Goal: Task Accomplishment & Management: Complete application form

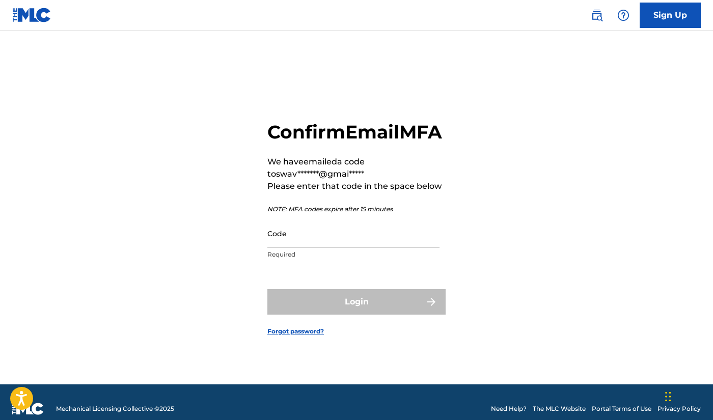
click at [410, 248] on input "Code" at bounding box center [354, 233] width 172 height 29
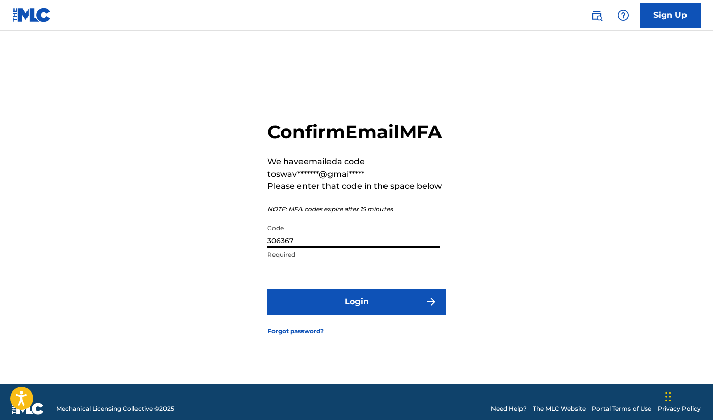
type input "306367"
click at [415, 309] on button "Login" at bounding box center [357, 301] width 178 height 25
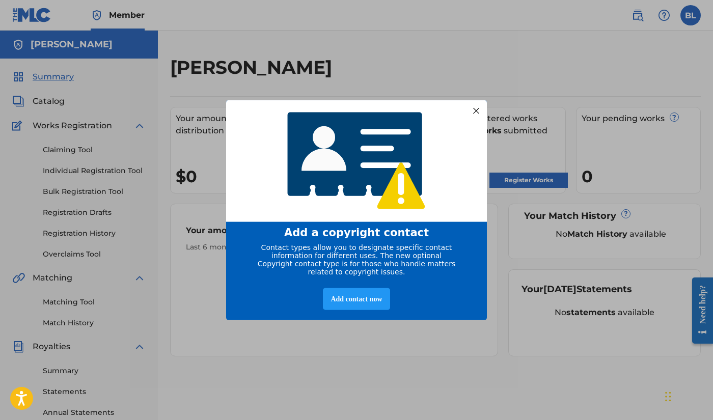
click at [476, 107] on div at bounding box center [476, 110] width 13 height 13
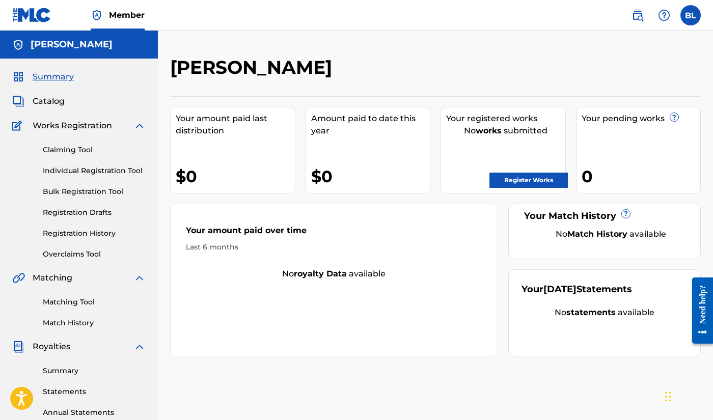
click at [696, 16] on label at bounding box center [691, 15] width 20 height 20
click at [691, 15] on input "[PERSON_NAME] [EMAIL_ADDRESS][DOMAIN_NAME] Profile Log out" at bounding box center [691, 15] width 0 height 0
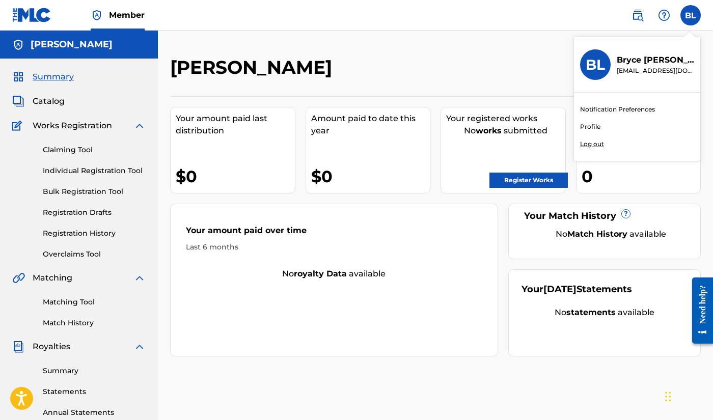
click at [520, 78] on div "[PERSON_NAME]" at bounding box center [374, 71] width 409 height 30
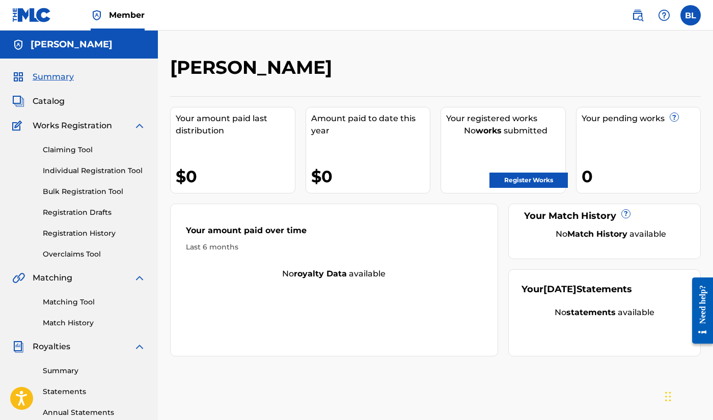
click at [115, 17] on span "Member" at bounding box center [127, 15] width 36 height 12
click at [633, 13] on img at bounding box center [638, 15] width 12 height 12
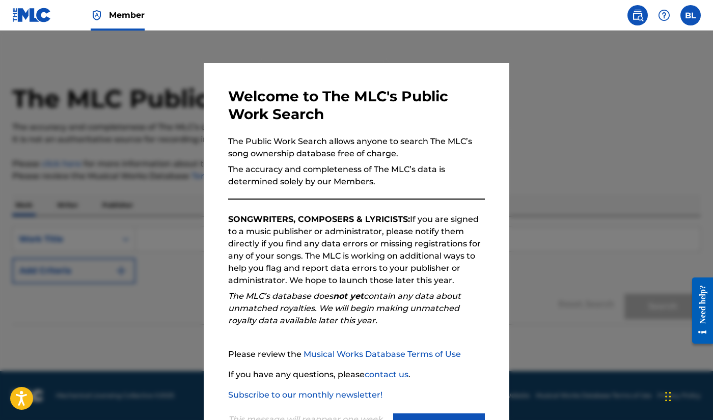
click at [563, 96] on div at bounding box center [356, 241] width 713 height 420
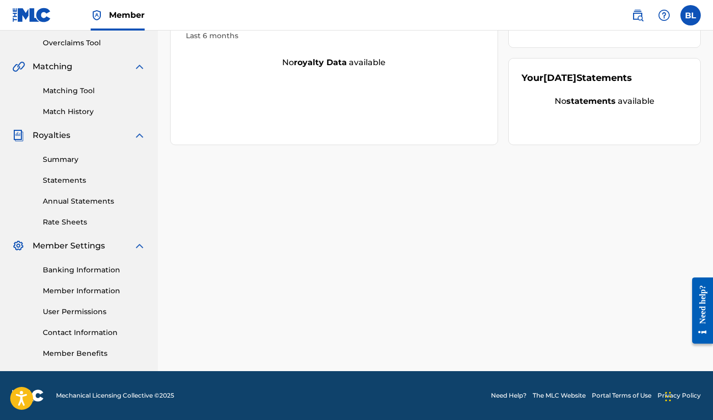
scroll to position [211, 0]
click at [84, 288] on link "Member Information" at bounding box center [94, 291] width 103 height 11
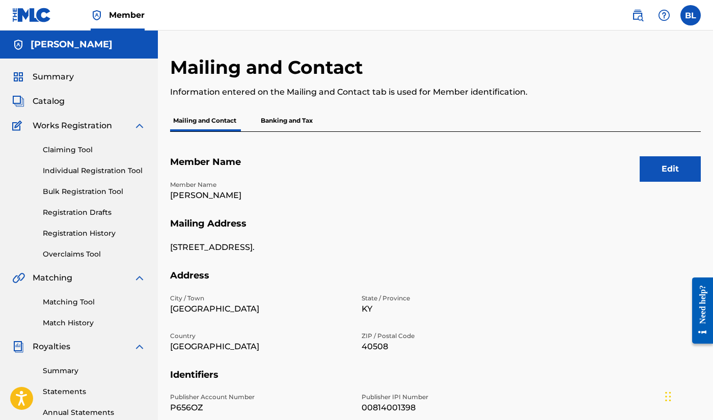
click at [690, 16] on label at bounding box center [691, 15] width 20 height 20
click at [691, 15] on input "[PERSON_NAME] [EMAIL_ADDRESS][DOMAIN_NAME] Notification Preferences Profile Log…" at bounding box center [691, 15] width 0 height 0
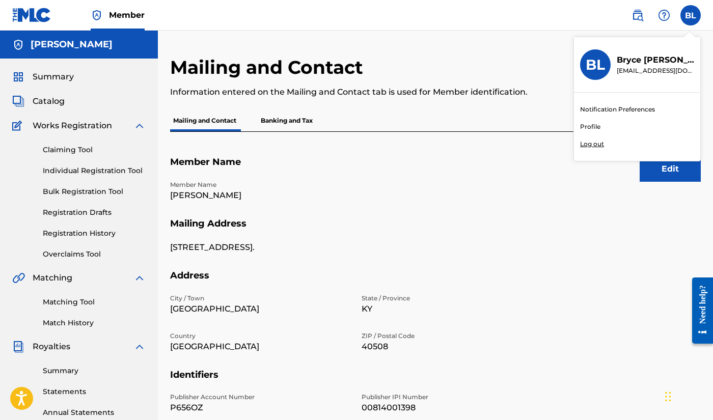
click at [542, 30] on nav "Member BL [PERSON_NAME] [EMAIL_ADDRESS][DOMAIN_NAME] Notification Preferences P…" at bounding box center [356, 15] width 713 height 31
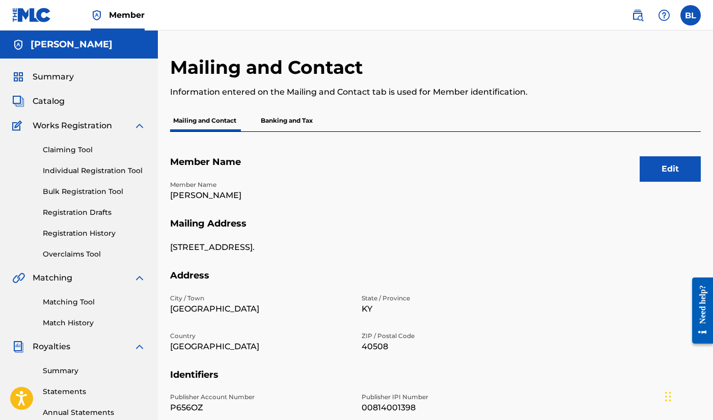
click at [55, 99] on span "Catalog" at bounding box center [49, 101] width 32 height 12
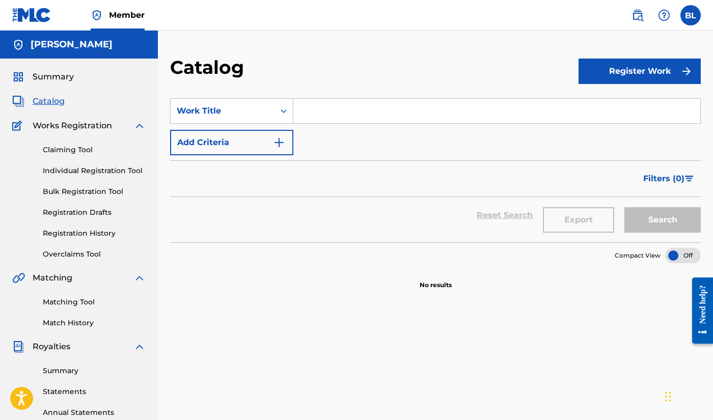
click at [686, 14] on label at bounding box center [691, 15] width 20 height 20
click at [691, 15] on input "[PERSON_NAME] [EMAIL_ADDRESS][DOMAIN_NAME] Notification Preferences Profile Log…" at bounding box center [691, 15] width 0 height 0
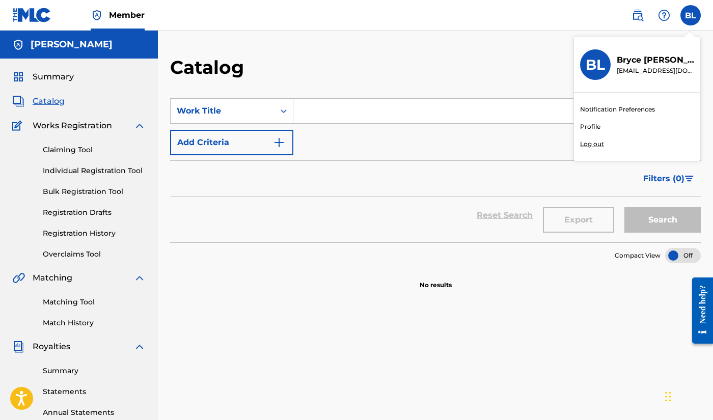
click at [598, 143] on p "Log out" at bounding box center [592, 144] width 24 height 9
click at [691, 15] on input "[PERSON_NAME] [EMAIL_ADDRESS][DOMAIN_NAME] Notification Preferences Profile Log…" at bounding box center [691, 15] width 0 height 0
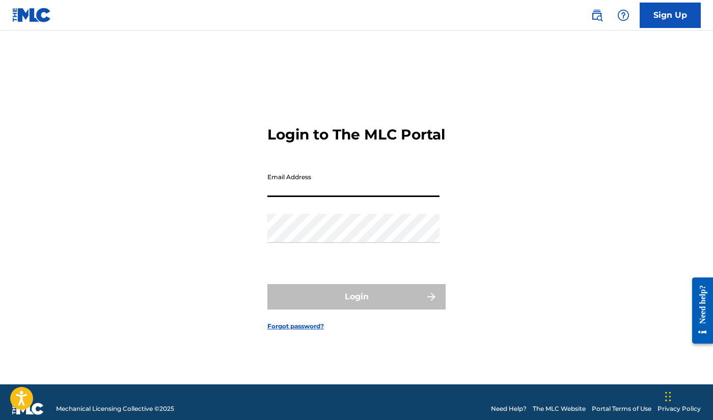
click at [533, 262] on div "Login to The MLC Portal Email Address Password Login Forgot password?" at bounding box center [356, 220] width 713 height 329
click at [658, 17] on link "Sign Up" at bounding box center [670, 15] width 61 height 25
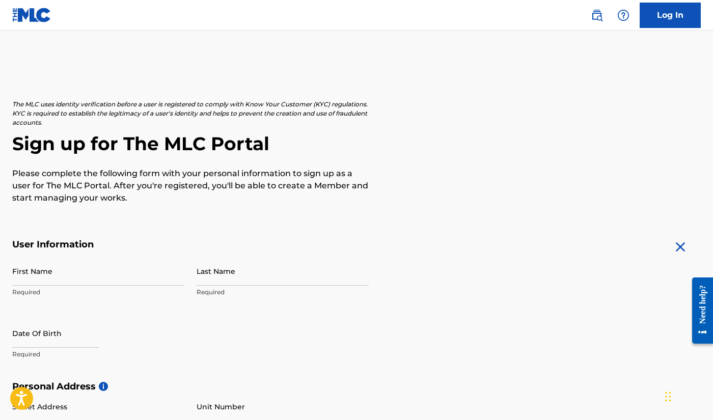
click at [657, 19] on link "Log In" at bounding box center [670, 15] width 61 height 25
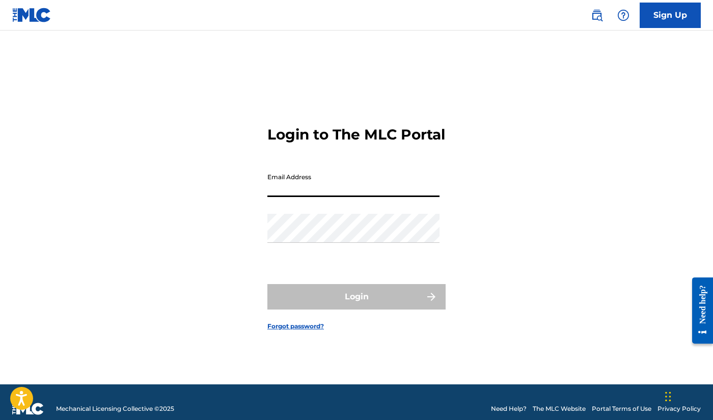
type input "[EMAIL_ADDRESS][DOMAIN_NAME]"
click at [357, 306] on button "Login" at bounding box center [357, 296] width 178 height 25
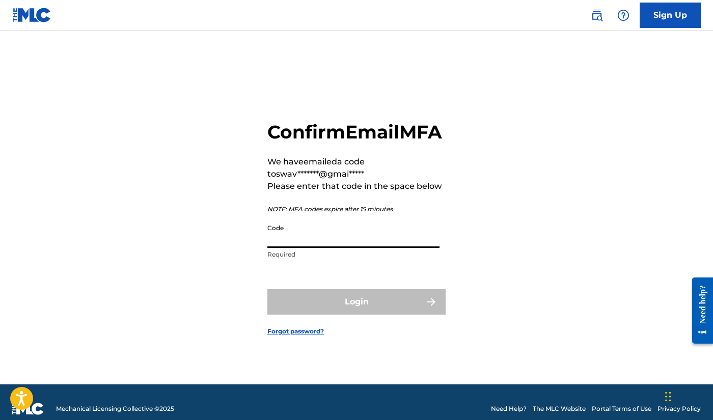
click at [396, 248] on input "Code" at bounding box center [354, 233] width 172 height 29
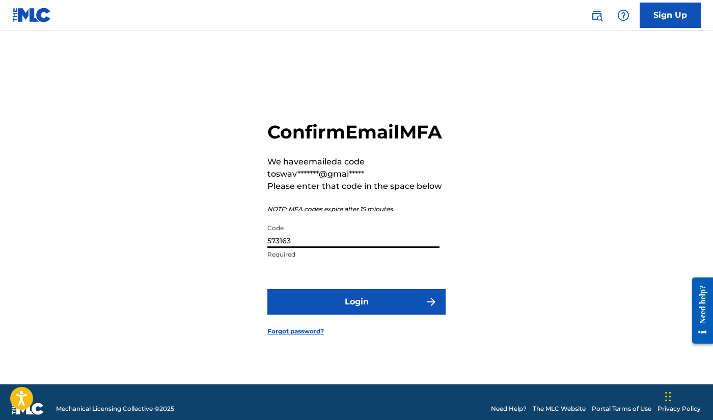
type input "573163"
click at [422, 311] on button "Login" at bounding box center [357, 301] width 178 height 25
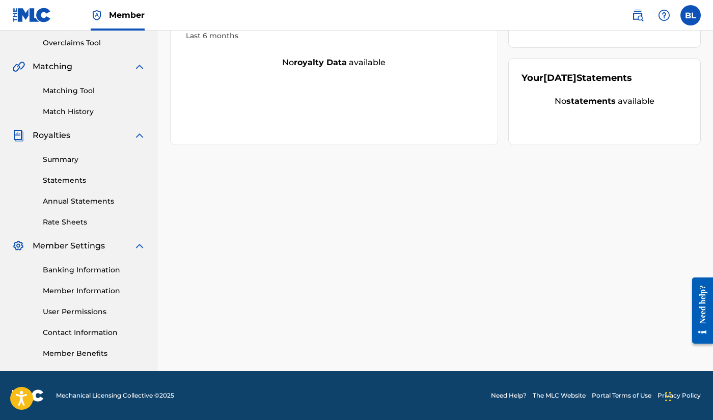
scroll to position [211, 0]
click at [97, 333] on link "Contact Information" at bounding box center [94, 333] width 103 height 11
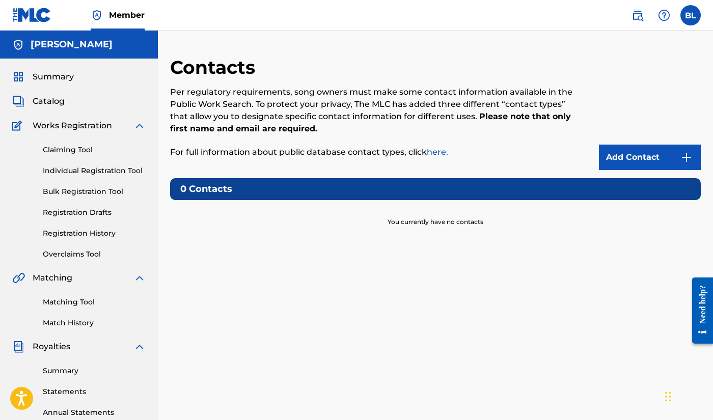
click at [436, 151] on link "here." at bounding box center [437, 152] width 21 height 10
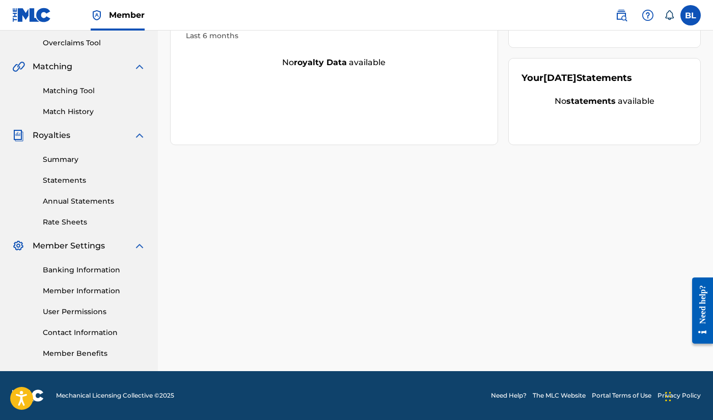
scroll to position [211, 0]
click at [68, 291] on link "Member Information" at bounding box center [94, 291] width 103 height 11
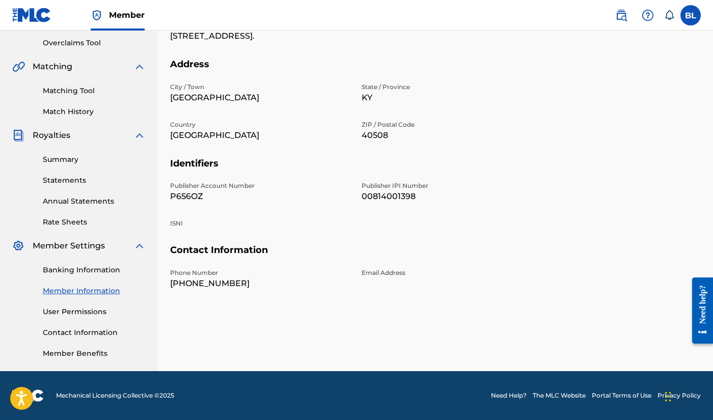
scroll to position [211, 0]
click at [83, 330] on link "Contact Information" at bounding box center [94, 333] width 103 height 11
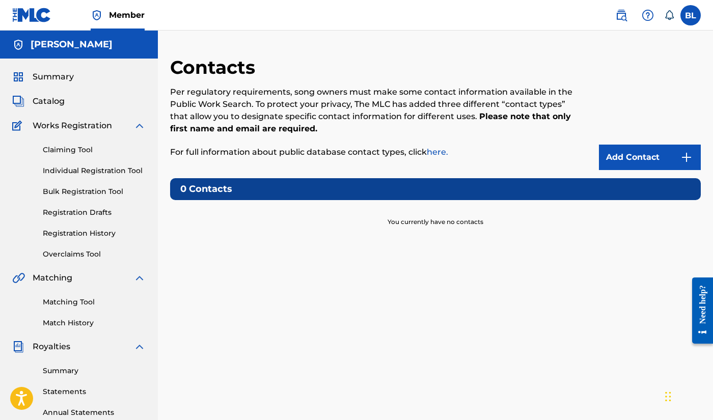
click at [662, 159] on link "Add Contact" at bounding box center [650, 157] width 102 height 25
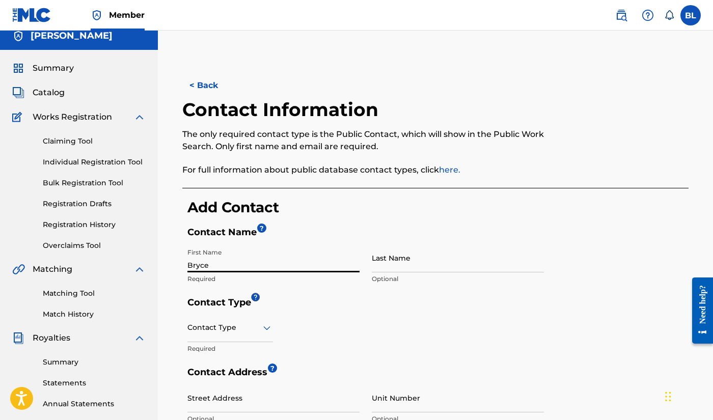
type input "Bryce"
click at [268, 331] on div "Contact Type" at bounding box center [231, 327] width 86 height 29
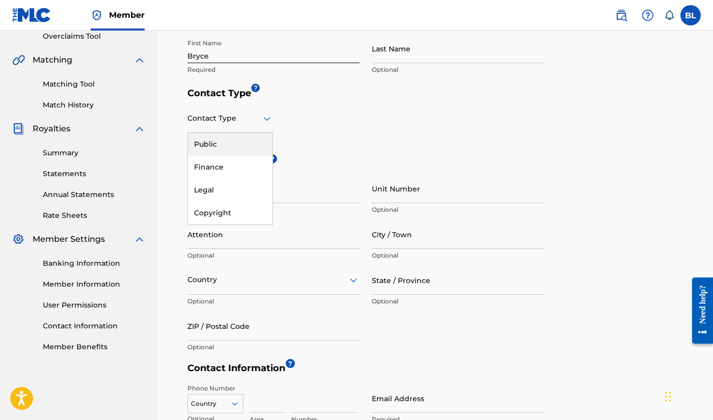
scroll to position [217, 0]
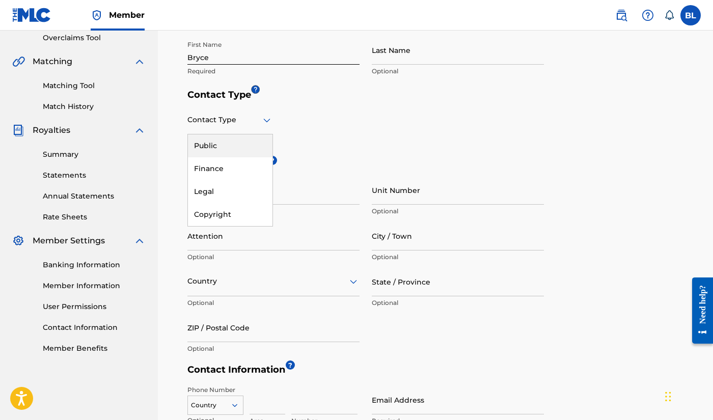
click at [80, 267] on link "Banking Information" at bounding box center [94, 265] width 103 height 11
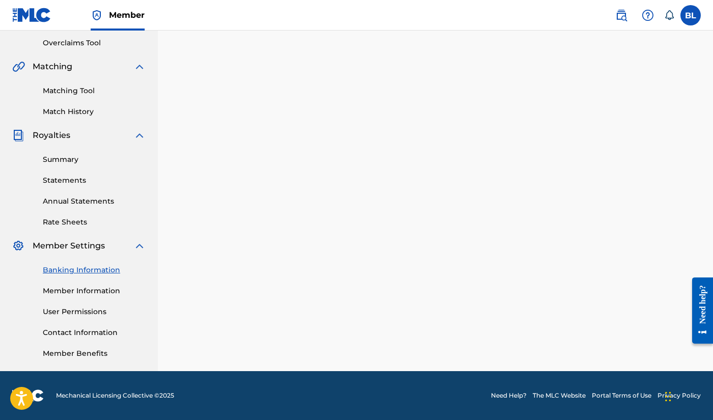
scroll to position [211, 0]
click at [90, 286] on link "Member Information" at bounding box center [94, 291] width 103 height 11
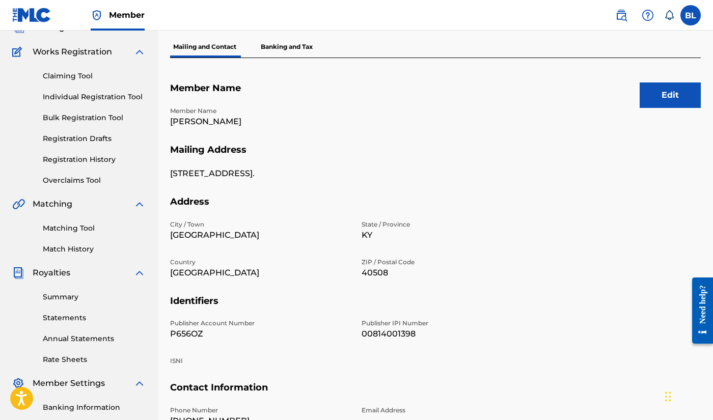
scroll to position [12, 0]
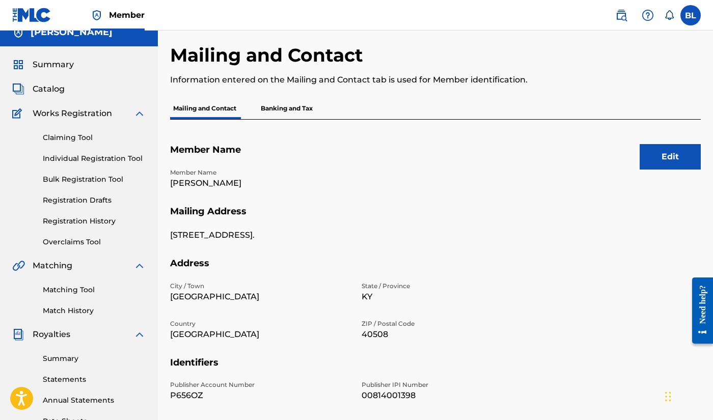
click at [675, 155] on button "Edit" at bounding box center [670, 156] width 61 height 25
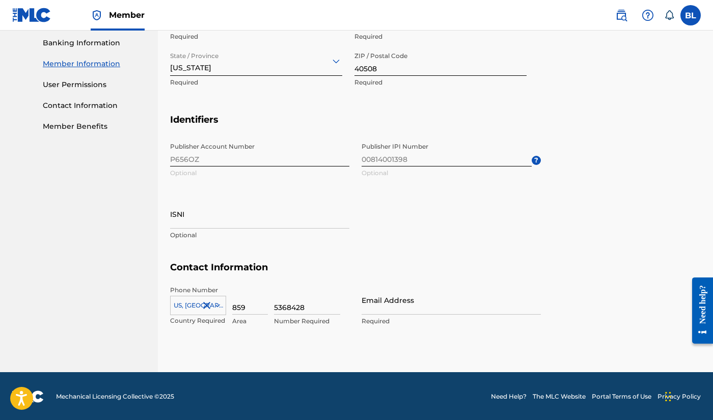
scroll to position [438, 0]
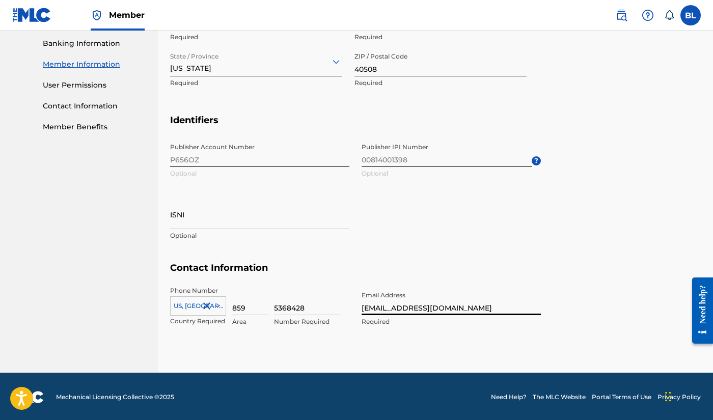
type input "brycelear16@gmail.com"
click at [577, 327] on section "Contact Information Phone Number US, CA +1 Country Required 859 Area 5368428 Nu…" at bounding box center [435, 305] width 531 height 86
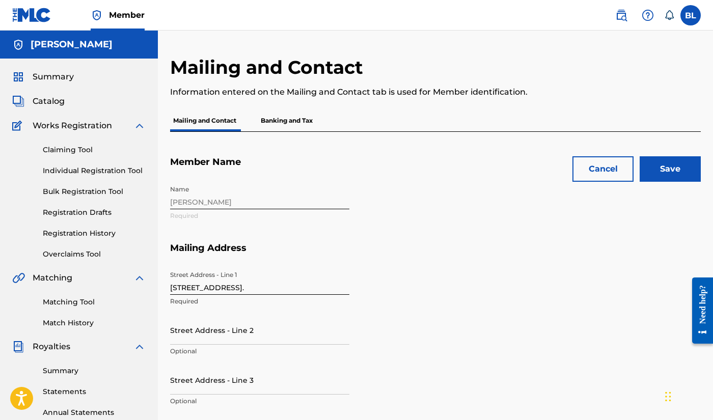
scroll to position [0, 0]
click at [661, 171] on input "Save" at bounding box center [670, 168] width 61 height 25
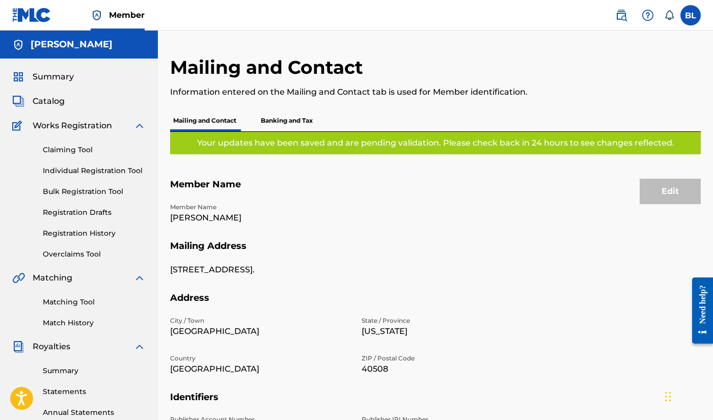
click at [71, 45] on h5 "[PERSON_NAME]" at bounding box center [72, 45] width 82 height 12
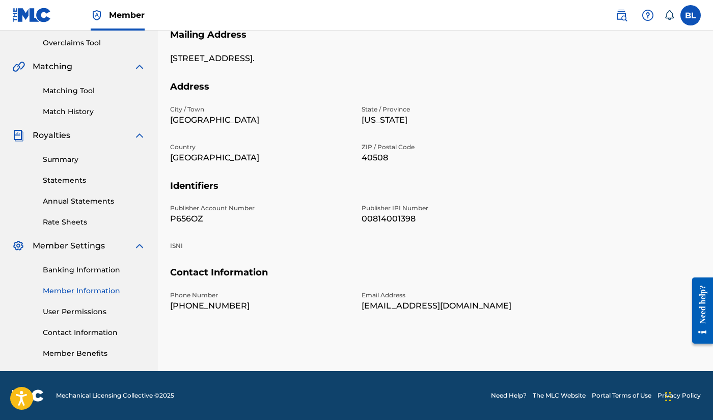
scroll to position [211, 0]
click at [95, 269] on link "Banking Information" at bounding box center [94, 270] width 103 height 11
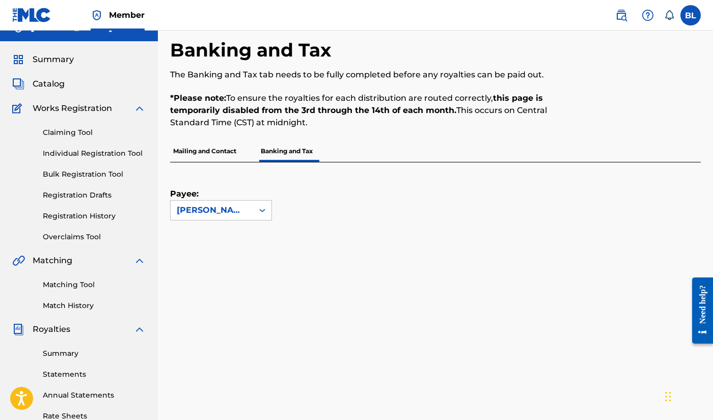
scroll to position [22, 0]
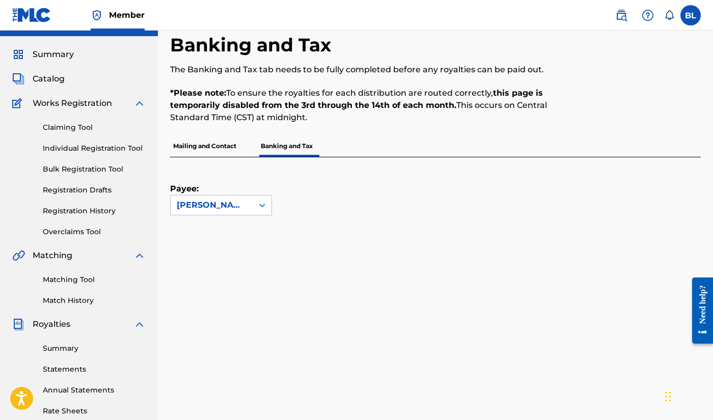
click at [692, 16] on label at bounding box center [691, 15] width 20 height 20
click at [691, 15] on input "[PERSON_NAME] [EMAIL_ADDRESS][DOMAIN_NAME] Notification Preferences Profile Log…" at bounding box center [691, 15] width 0 height 0
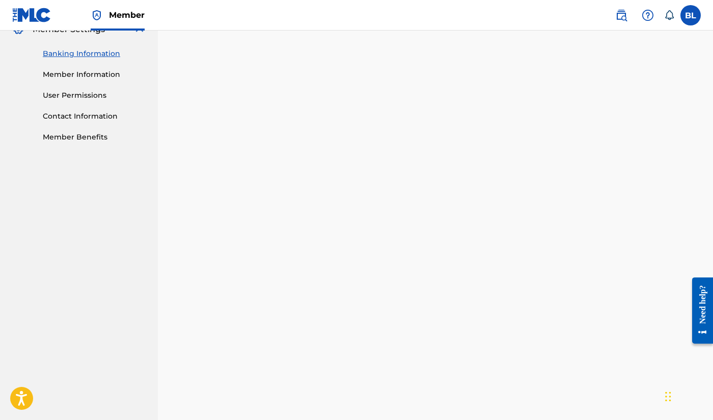
scroll to position [387, 0]
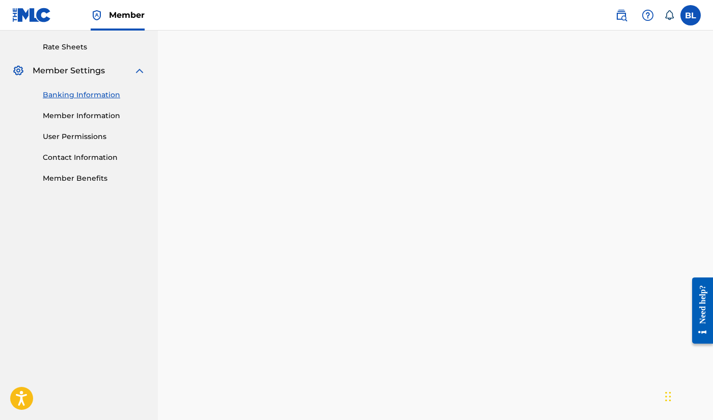
click at [77, 181] on link "Member Benefits" at bounding box center [94, 178] width 103 height 11
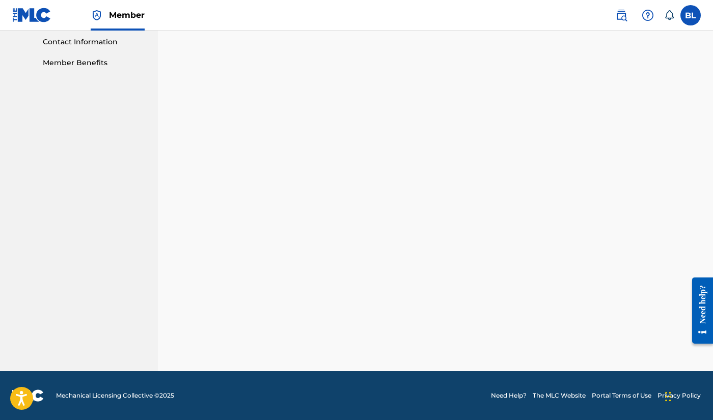
scroll to position [502, 0]
click at [514, 397] on link "Need Help?" at bounding box center [509, 395] width 36 height 9
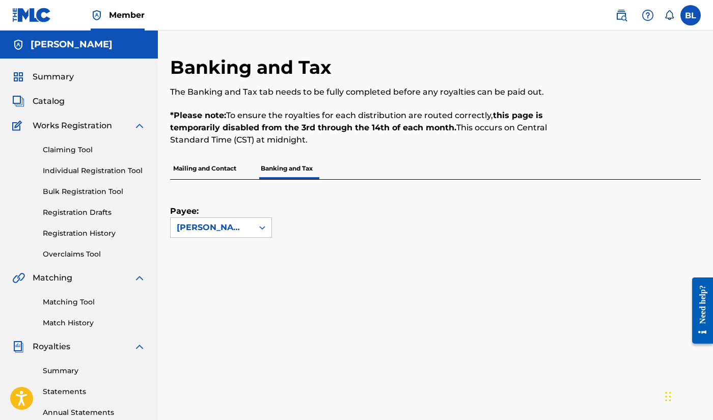
scroll to position [0, 0]
click at [694, 18] on label at bounding box center [691, 15] width 20 height 20
click at [691, 15] on input "[PERSON_NAME] [EMAIL_ADDRESS][DOMAIN_NAME] Notification Preferences Profile Log…" at bounding box center [691, 15] width 0 height 0
click at [595, 125] on link "Profile" at bounding box center [590, 126] width 20 height 9
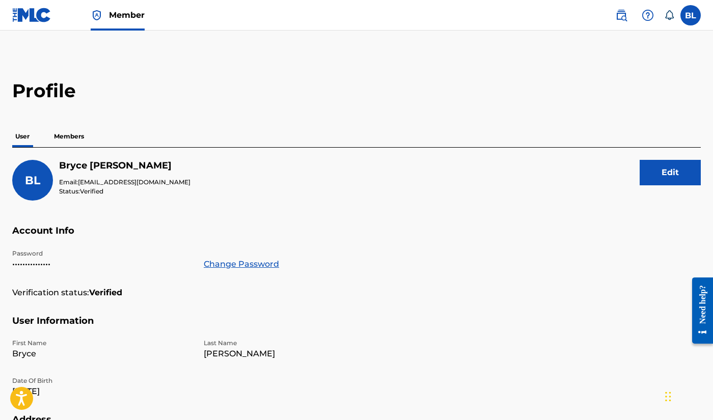
click at [61, 138] on p "Members" at bounding box center [69, 136] width 36 height 21
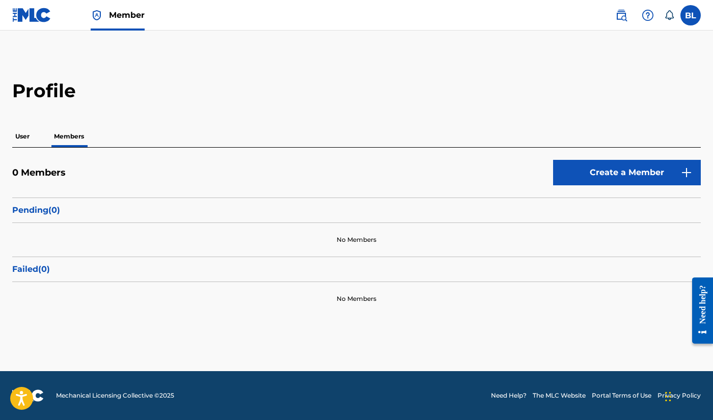
click at [624, 176] on link "Create a Member" at bounding box center [627, 172] width 148 height 25
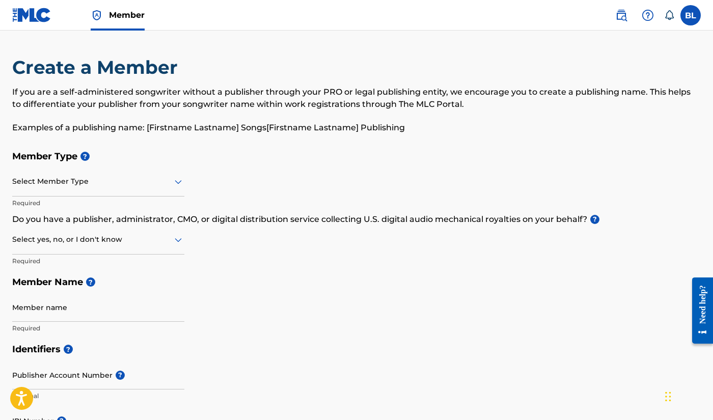
click at [172, 182] on div at bounding box center [98, 181] width 172 height 13
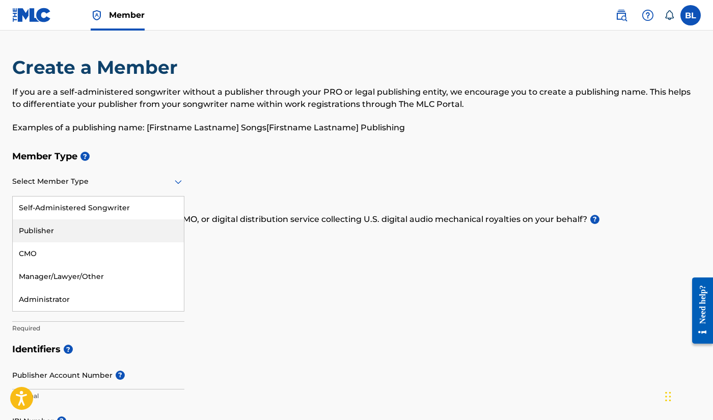
click at [118, 228] on div "Publisher" at bounding box center [98, 231] width 171 height 23
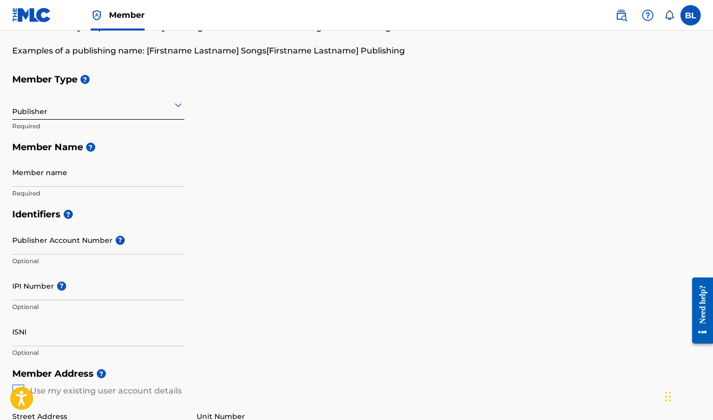
scroll to position [79, 0]
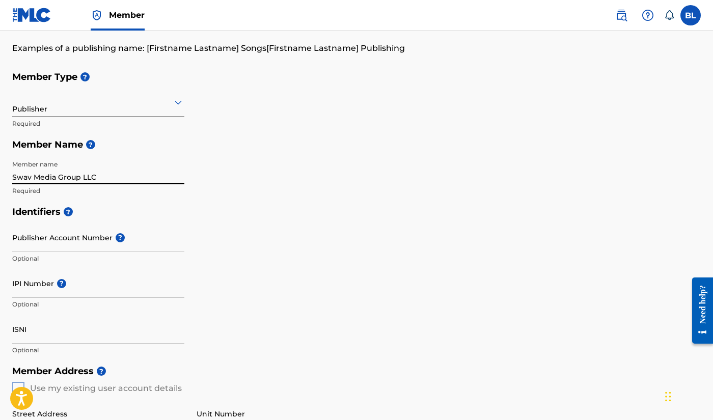
type input "Swav Media Group LLC"
click at [66, 236] on input "Publisher Account Number ?" at bounding box center [98, 237] width 172 height 29
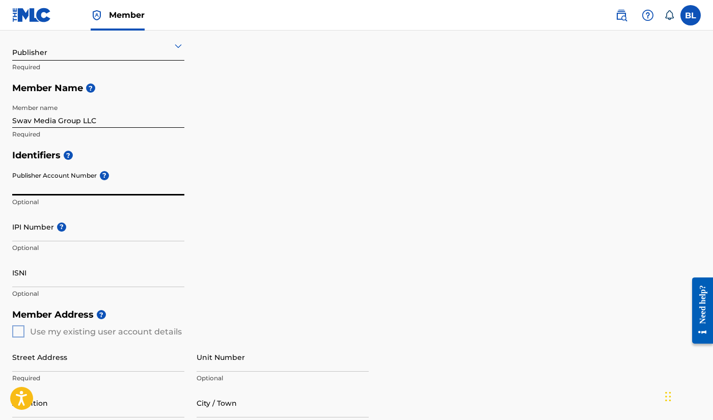
scroll to position [153, 0]
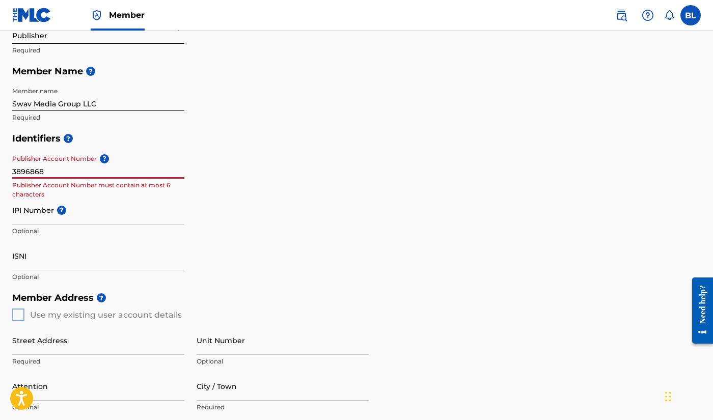
click at [234, 172] on div "Identifiers ? Publisher Account Number ? 3896868 Publisher Account Number must …" at bounding box center [356, 207] width 689 height 159
drag, startPoint x: 81, startPoint y: 175, endPoint x: -6, endPoint y: 175, distance: 86.6
click at [0, 175] on html "Accessibility Screen-Reader Guide, Feedback, and Issue Reporting | New window M…" at bounding box center [356, 57] width 713 height 420
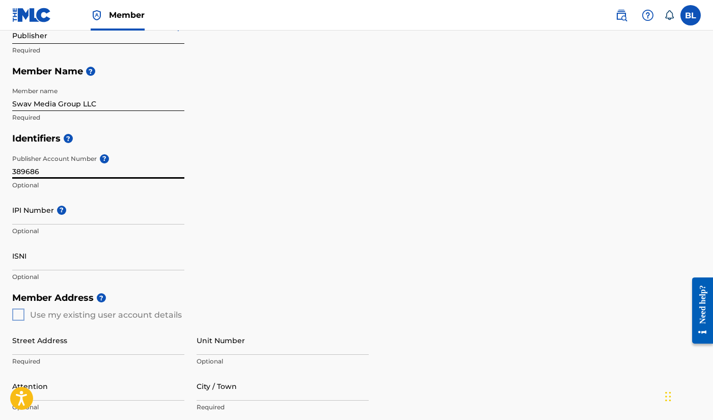
click at [27, 218] on input "IPI Number ?" at bounding box center [98, 210] width 172 height 29
click at [44, 174] on input "389686" at bounding box center [98, 164] width 172 height 29
type input "3"
click at [20, 216] on input "IPI Number ?" at bounding box center [98, 210] width 172 height 29
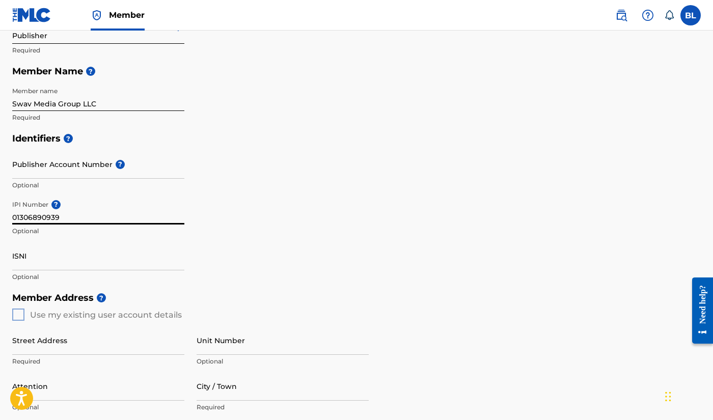
type input "01306890939"
click at [248, 245] on div "Identifiers ? Publisher Account Number ? Optional IPI Number ? 01306890939 Opti…" at bounding box center [356, 207] width 689 height 159
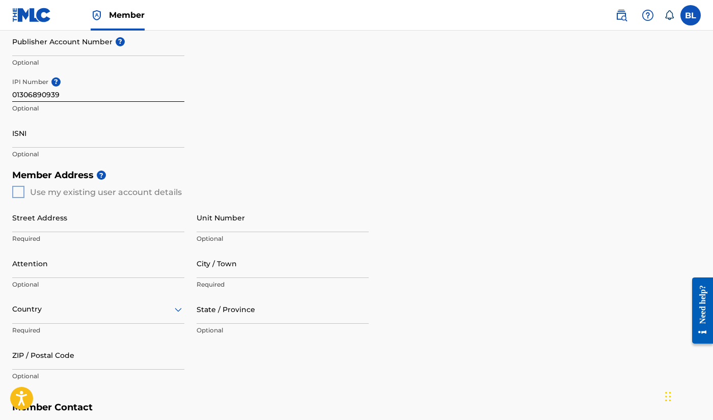
scroll to position [277, 0]
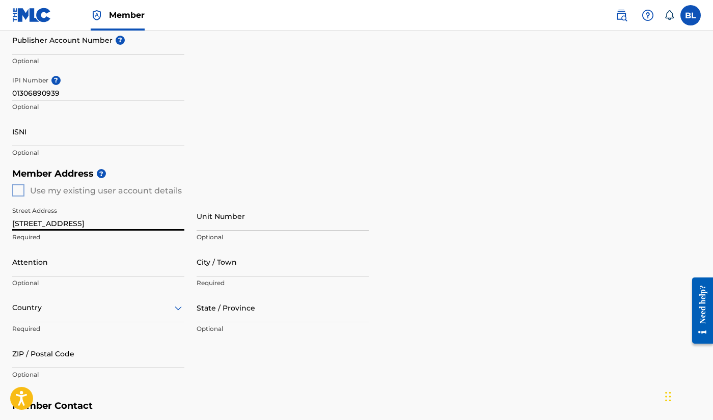
type input "996 E. New Circle Road"
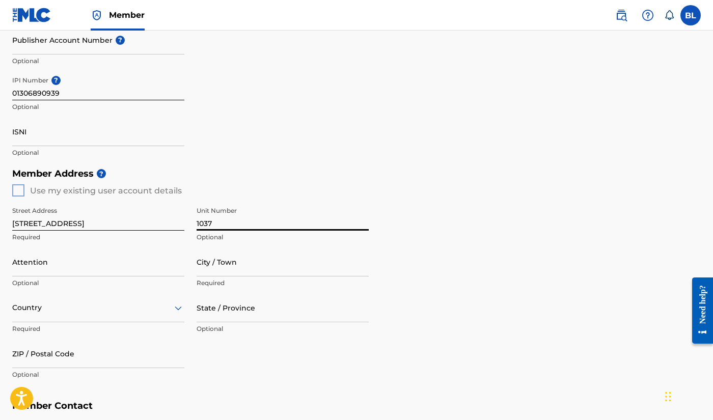
type input "1037"
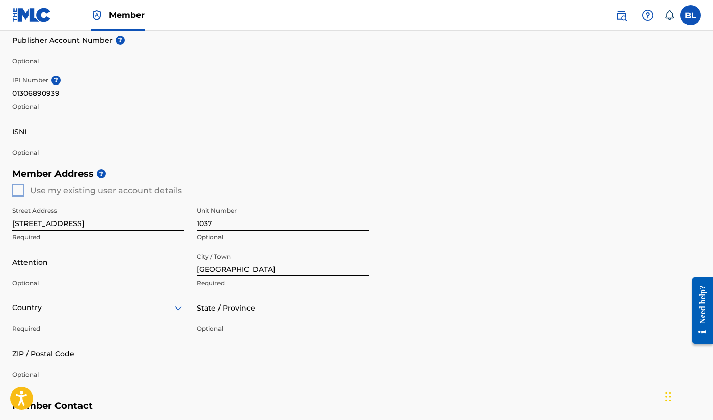
type input "[GEOGRAPHIC_DATA]"
click at [173, 304] on div "Country" at bounding box center [98, 308] width 172 height 29
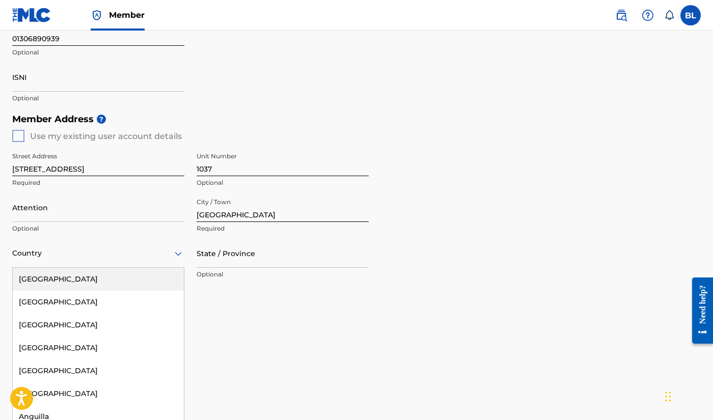
click at [154, 270] on div "United States" at bounding box center [98, 279] width 171 height 23
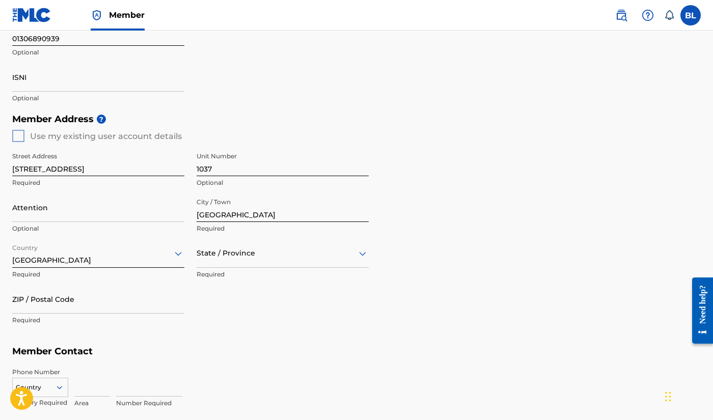
click at [363, 254] on icon at bounding box center [362, 254] width 7 height 4
click at [267, 321] on div "Kentucky" at bounding box center [282, 317] width 171 height 23
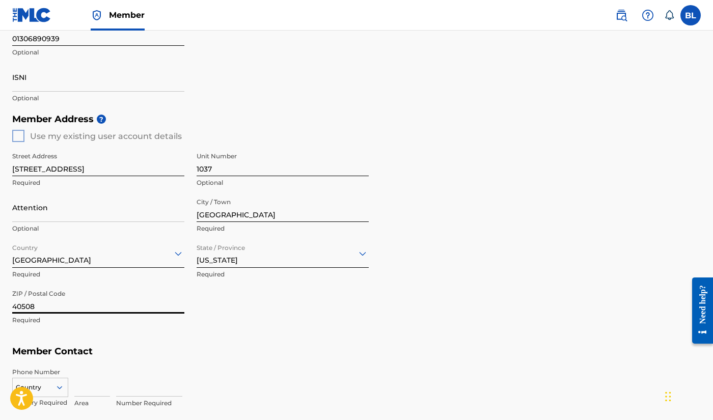
type input "40508"
click at [360, 284] on div "Street Address 996 E. New Circle Road Required Unit Number 1037 Optional Attent…" at bounding box center [190, 239] width 357 height 194
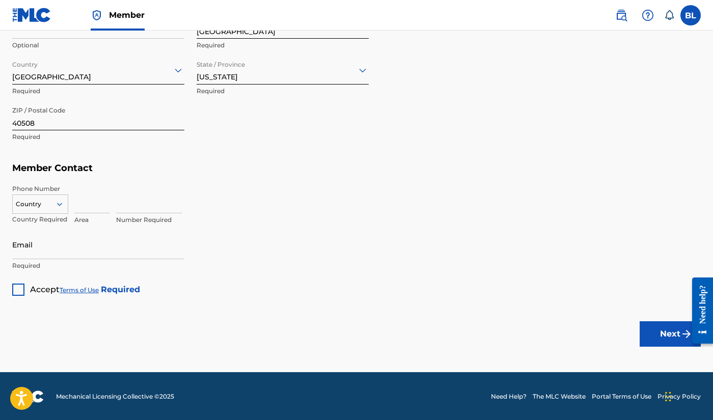
scroll to position [515, 0]
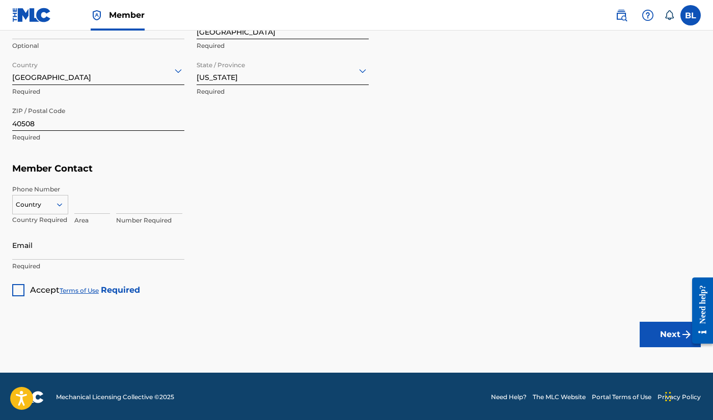
click at [60, 202] on icon at bounding box center [59, 204] width 9 height 9
click at [49, 222] on div "US, CA +1" at bounding box center [40, 230] width 55 height 40
click at [94, 199] on input at bounding box center [92, 199] width 36 height 29
click at [104, 206] on input "8595368428" at bounding box center [92, 199] width 36 height 29
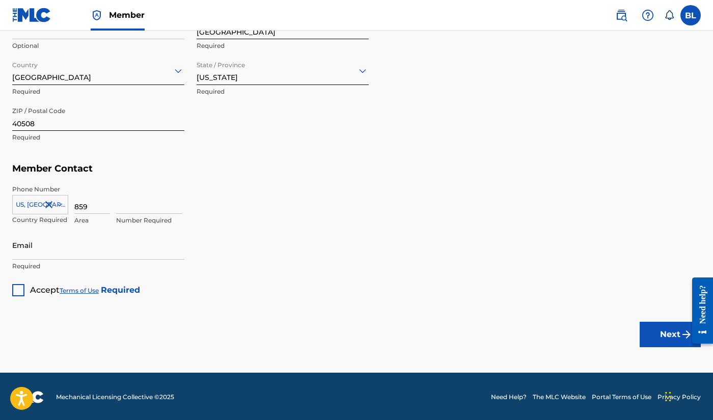
type input "859"
type input "5368428"
type input "[EMAIL_ADDRESS][DOMAIN_NAME]"
click at [20, 289] on div at bounding box center [18, 290] width 12 height 12
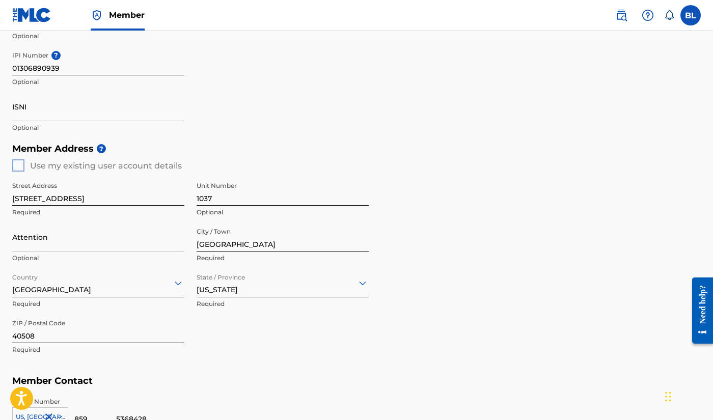
scroll to position [312, 0]
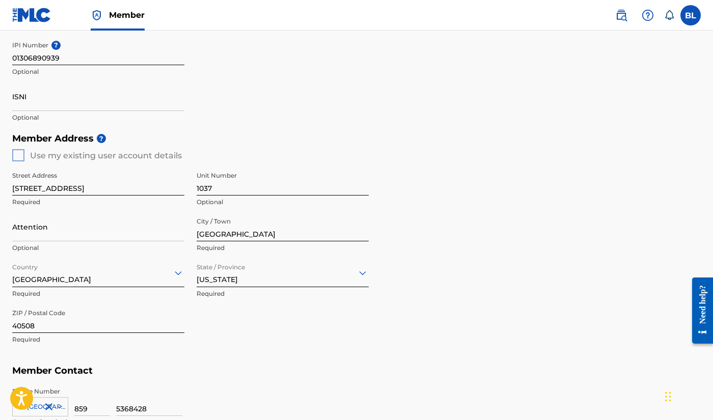
click at [87, 327] on input "40508" at bounding box center [98, 318] width 172 height 29
type input "40505"
click at [344, 356] on div "Member Address ? Use my existing user account details Street Address 996 E. New…" at bounding box center [356, 244] width 689 height 233
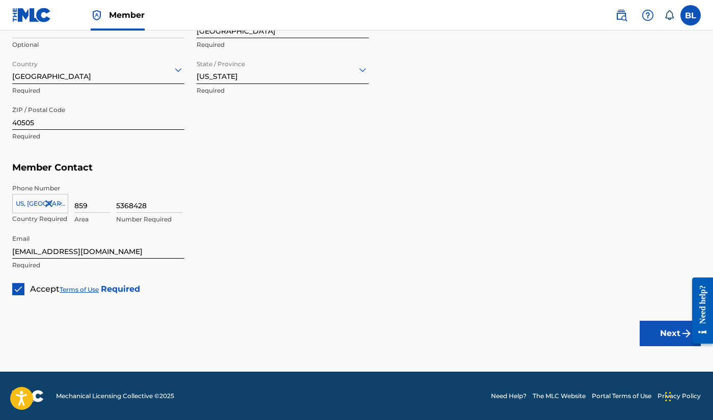
scroll to position [515, 0]
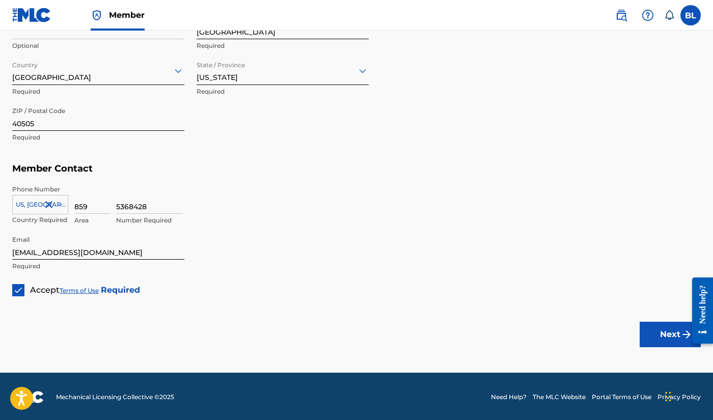
click at [657, 331] on button "Next" at bounding box center [670, 334] width 61 height 25
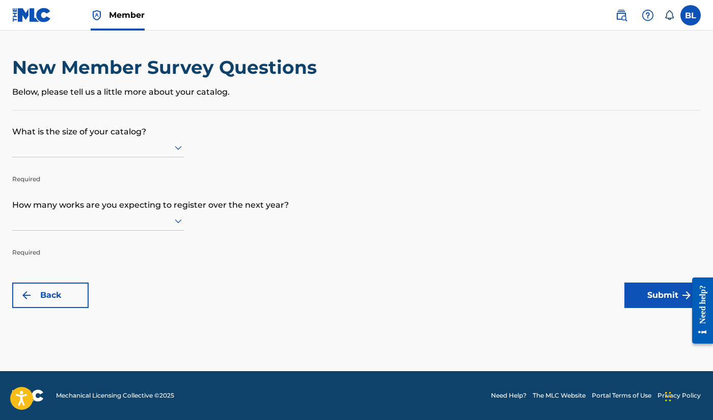
click at [179, 154] on icon at bounding box center [178, 148] width 12 height 12
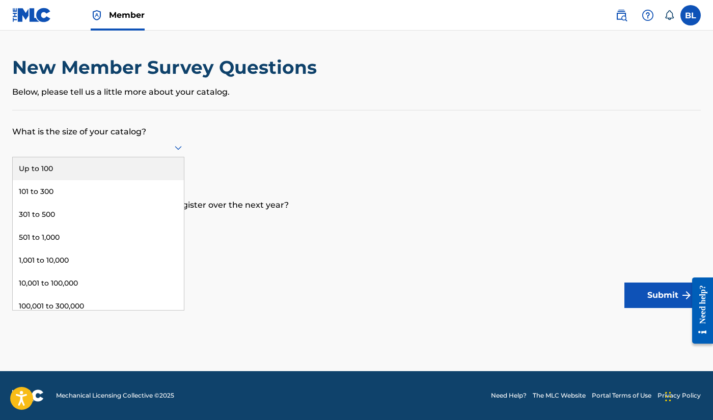
click at [151, 177] on div "Up to 100" at bounding box center [98, 168] width 171 height 23
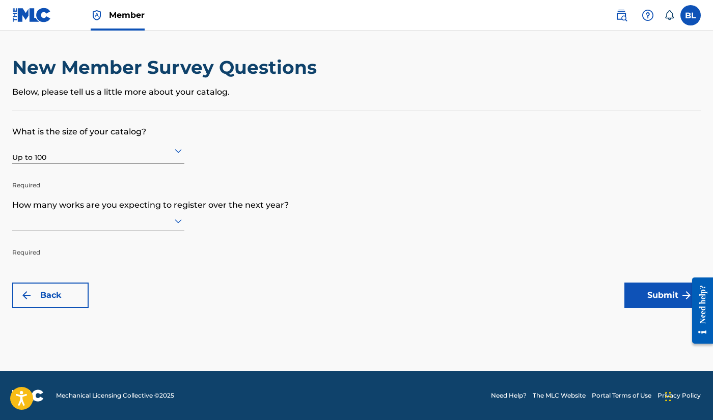
click at [168, 227] on div at bounding box center [98, 221] width 172 height 13
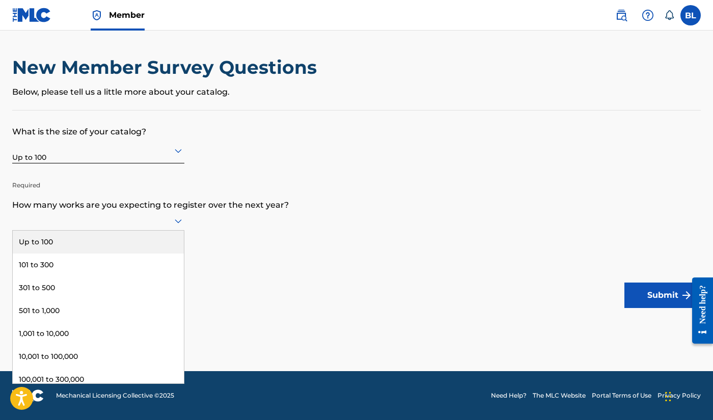
click at [159, 254] on div "Up to 100" at bounding box center [98, 242] width 171 height 23
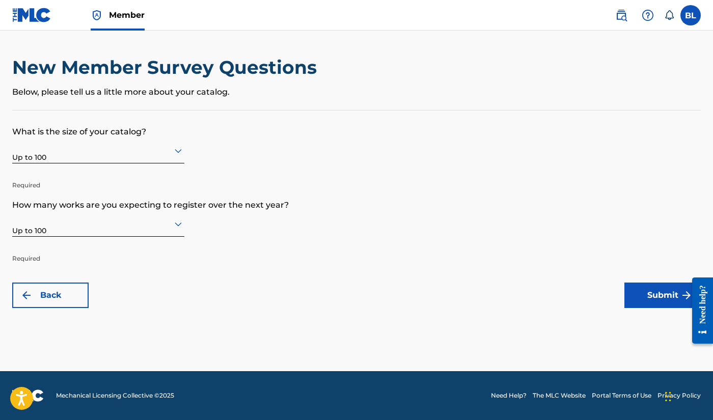
click at [639, 299] on button "Submit" at bounding box center [663, 295] width 76 height 25
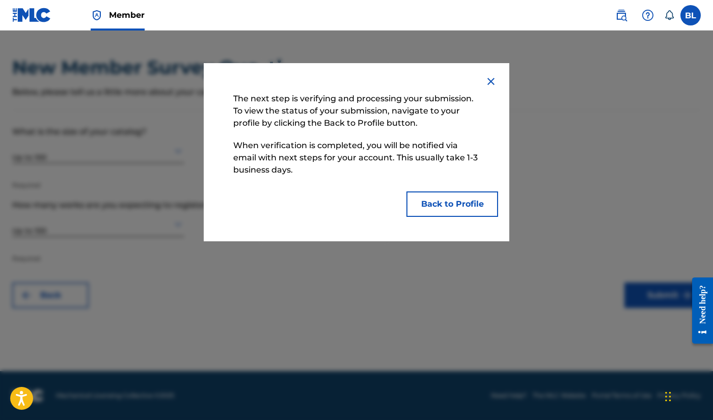
click at [467, 206] on button "Back to Profile" at bounding box center [453, 204] width 92 height 25
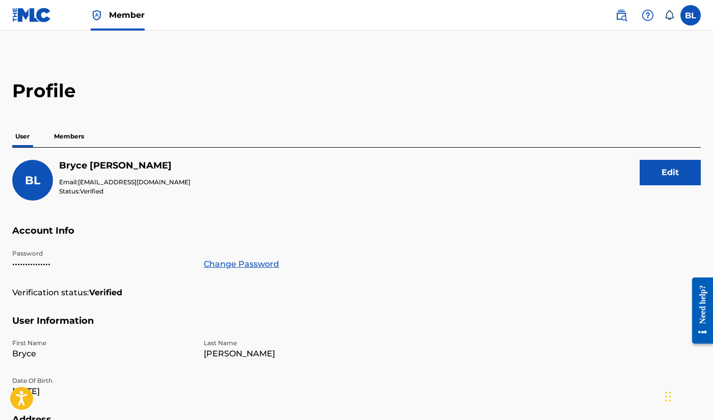
click at [693, 21] on label at bounding box center [691, 15] width 20 height 20
click at [691, 15] on input "[PERSON_NAME] [EMAIL_ADDRESS][DOMAIN_NAME] Notification Preferences Profile Log…" at bounding box center [691, 15] width 0 height 0
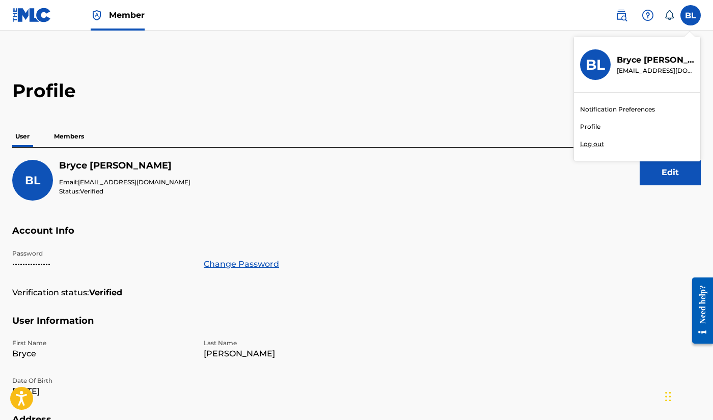
click at [596, 146] on p "Log out" at bounding box center [592, 144] width 24 height 9
click at [691, 15] on input "[PERSON_NAME] [EMAIL_ADDRESS][DOMAIN_NAME] Notification Preferences Profile Log…" at bounding box center [691, 15] width 0 height 0
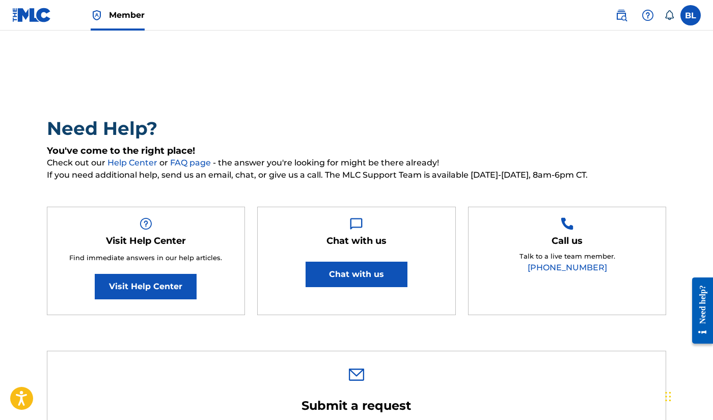
click at [378, 277] on button "Chat with us" at bounding box center [357, 274] width 102 height 25
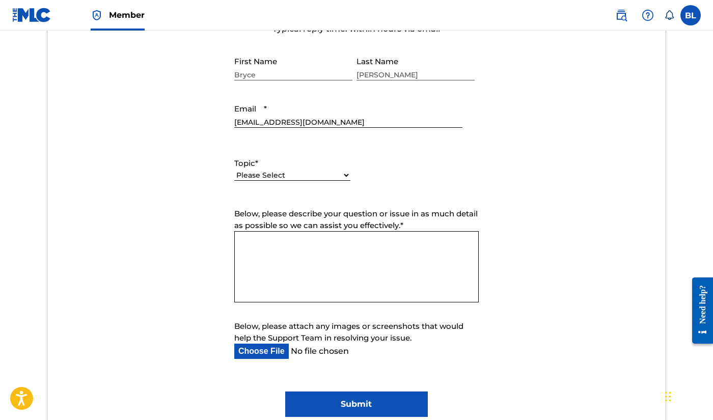
scroll to position [300, 0]
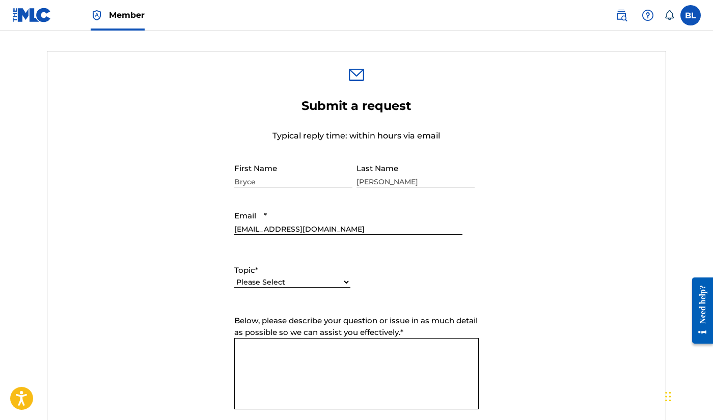
click at [344, 282] on select "Please Select I need help with my account I need help with managing my catalog …" at bounding box center [292, 282] width 116 height 11
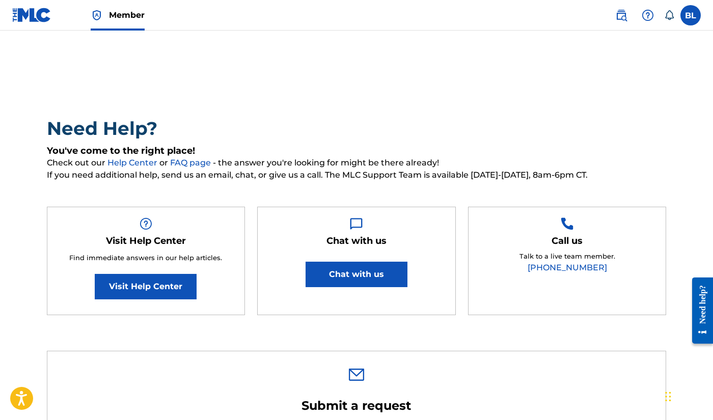
scroll to position [0, 0]
click at [695, 16] on label at bounding box center [691, 15] width 20 height 20
click at [691, 15] on input "[PERSON_NAME] [EMAIL_ADDRESS][DOMAIN_NAME] Notification Preferences Profile Log…" at bounding box center [691, 15] width 0 height 0
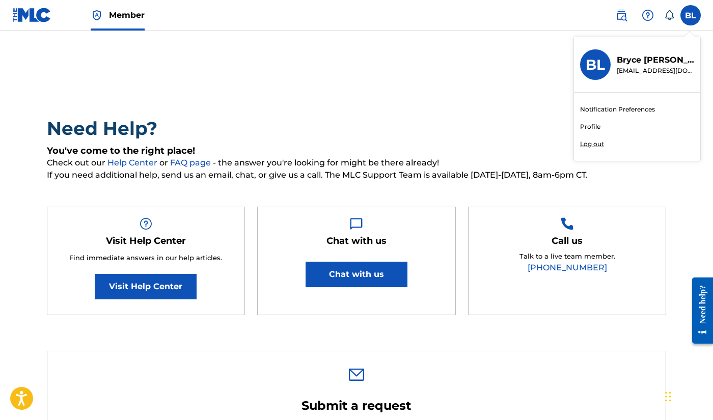
click at [602, 69] on h3 "BL" at bounding box center [595, 65] width 19 height 18
click at [691, 15] on input "[PERSON_NAME] [EMAIL_ADDRESS][DOMAIN_NAME] Notification Preferences Profile Log…" at bounding box center [691, 15] width 0 height 0
click at [594, 125] on link "Profile" at bounding box center [590, 126] width 20 height 9
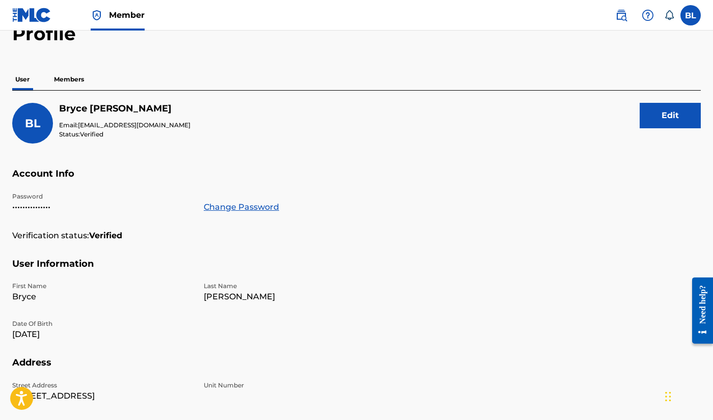
scroll to position [59, 0]
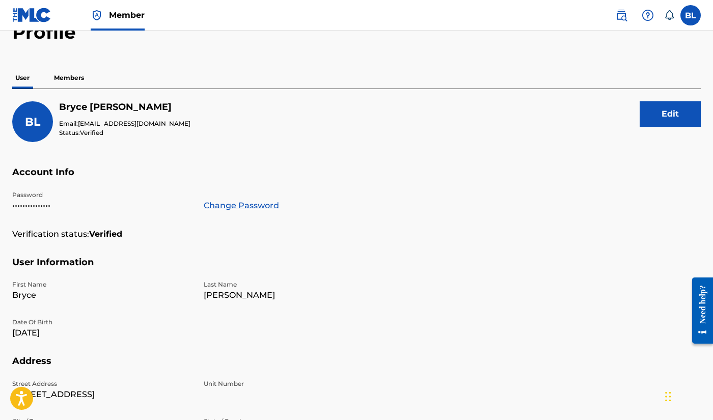
click at [78, 81] on p "Members" at bounding box center [69, 77] width 36 height 21
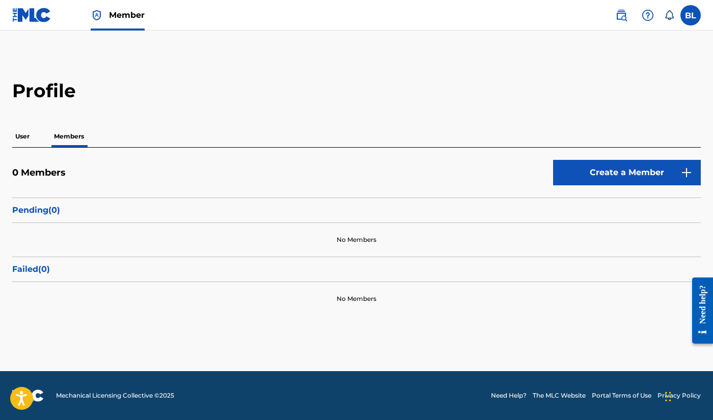
click at [30, 139] on p "User" at bounding box center [22, 136] width 20 height 21
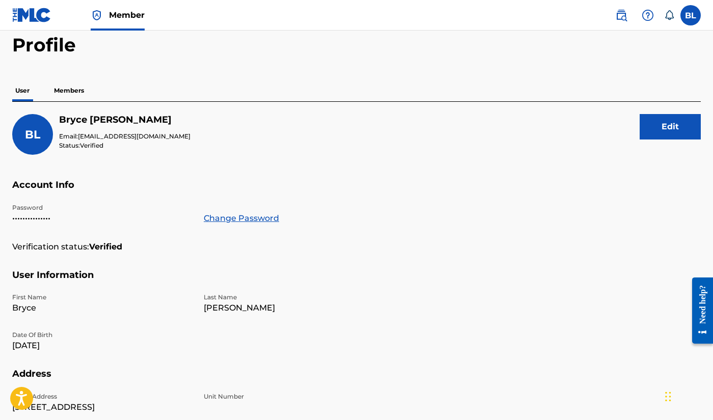
scroll to position [46, 0]
click at [658, 134] on button "Edit" at bounding box center [670, 126] width 61 height 25
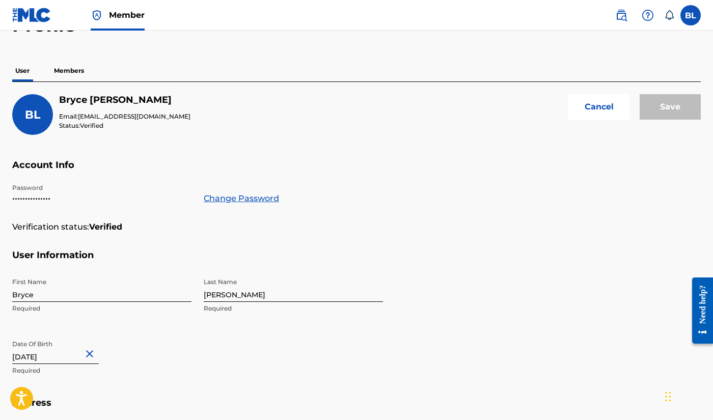
scroll to position [81, 0]
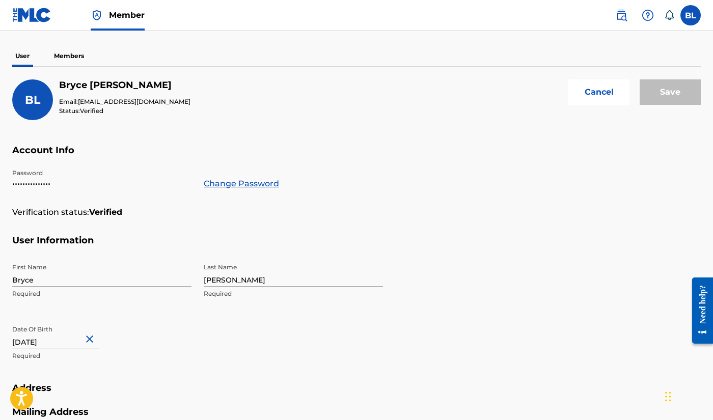
click at [604, 94] on button "Cancel" at bounding box center [599, 91] width 61 height 25
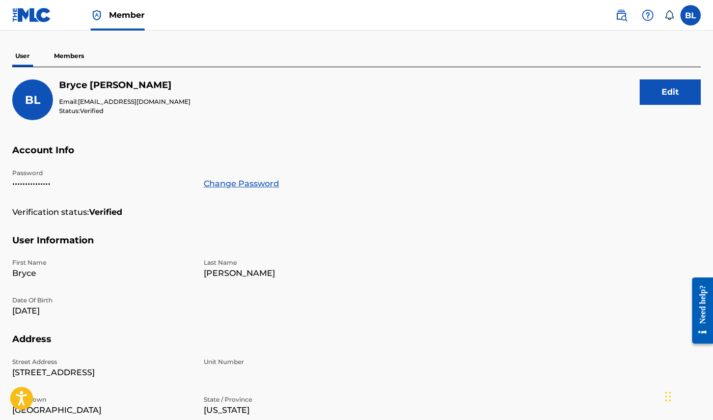
click at [66, 59] on p "Members" at bounding box center [69, 55] width 36 height 21
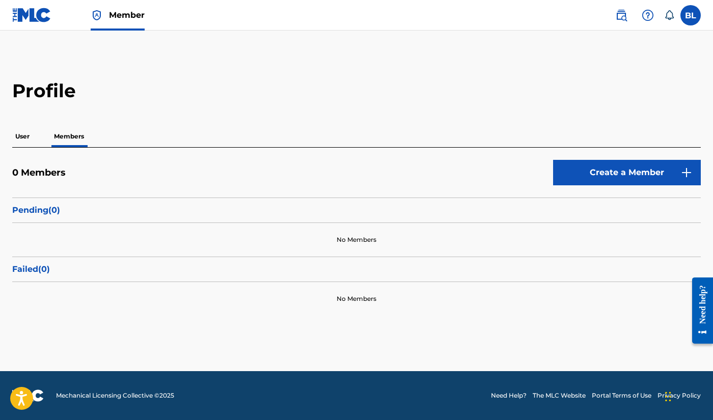
click at [595, 178] on link "Create a Member" at bounding box center [627, 172] width 148 height 25
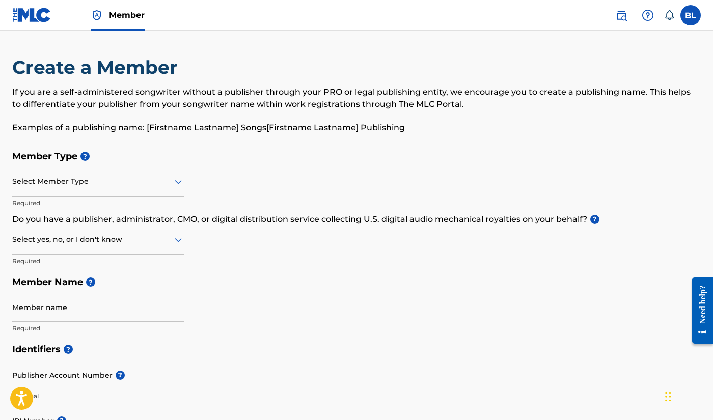
click at [37, 16] on img at bounding box center [31, 15] width 39 height 15
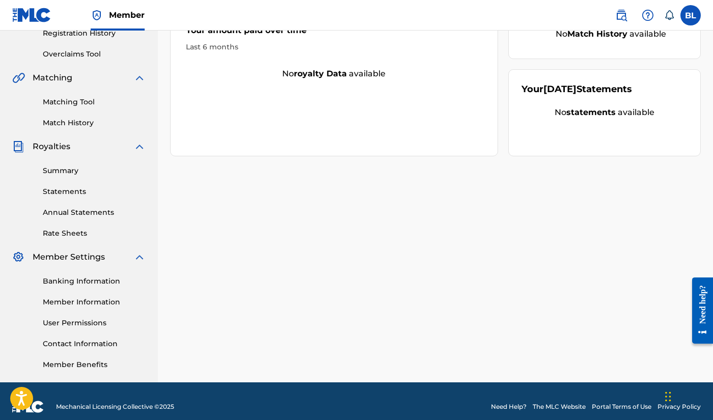
scroll to position [196, 0]
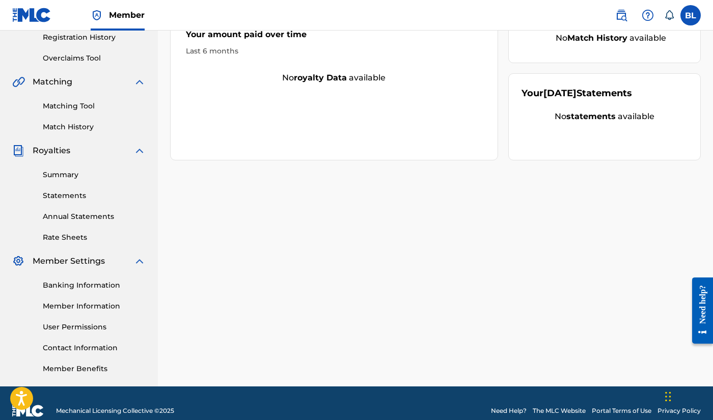
click at [97, 305] on link "Member Information" at bounding box center [94, 306] width 103 height 11
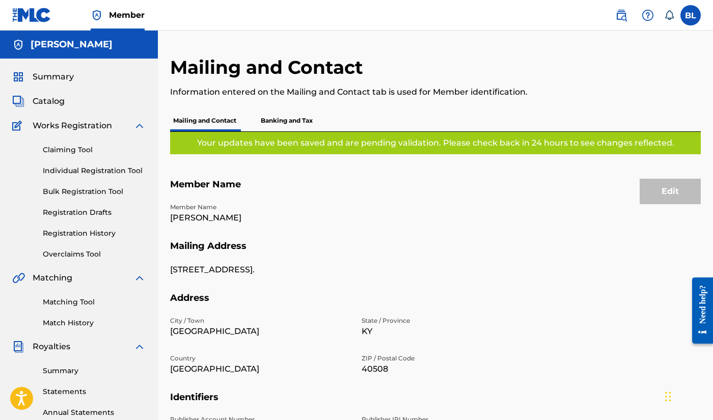
click at [277, 120] on p "Banking and Tax" at bounding box center [287, 120] width 58 height 21
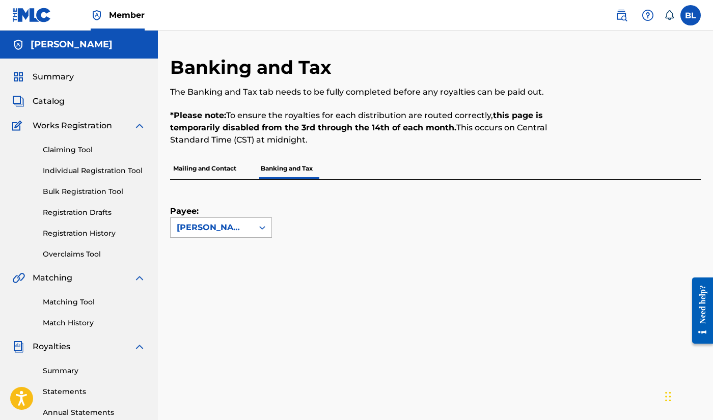
click at [262, 230] on icon at bounding box center [262, 228] width 10 height 10
click at [301, 216] on div "Payee: Use Up and Down to choose options, press Enter to select the currently f…" at bounding box center [423, 209] width 507 height 58
click at [223, 229] on div "[PERSON_NAME]" at bounding box center [212, 228] width 70 height 12
click at [206, 166] on p "Mailing and Contact" at bounding box center [204, 168] width 69 height 21
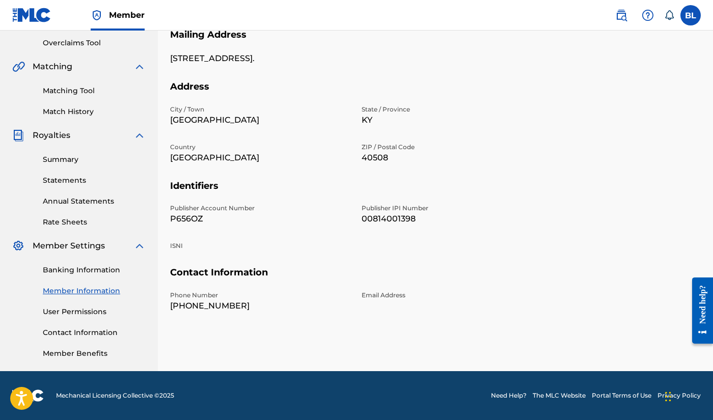
scroll to position [211, 0]
click at [66, 313] on link "User Permissions" at bounding box center [94, 312] width 103 height 11
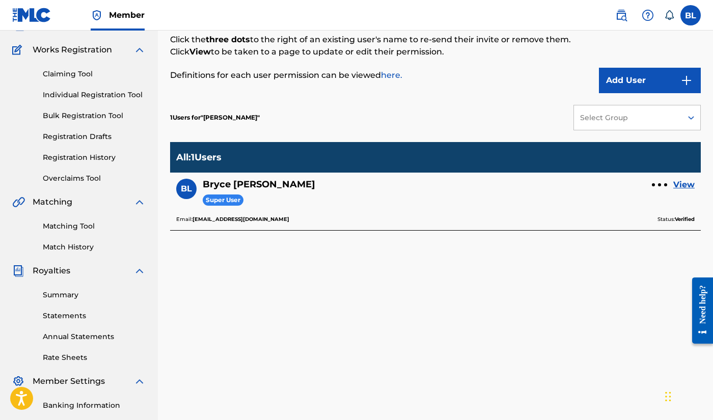
scroll to position [76, 0]
click at [683, 186] on link "View" at bounding box center [684, 185] width 21 height 12
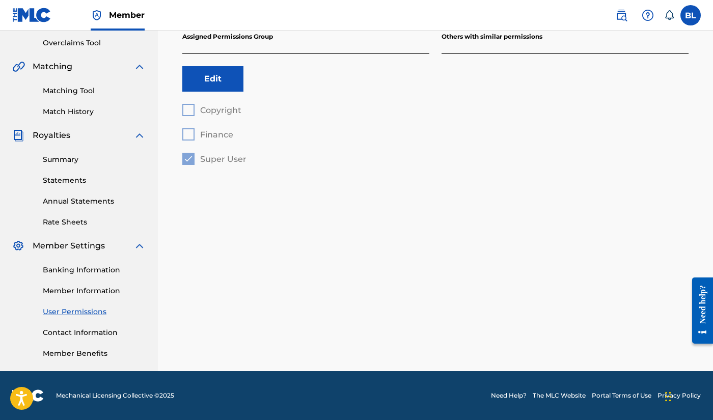
scroll to position [211, 0]
click at [79, 287] on link "Member Information" at bounding box center [94, 291] width 103 height 11
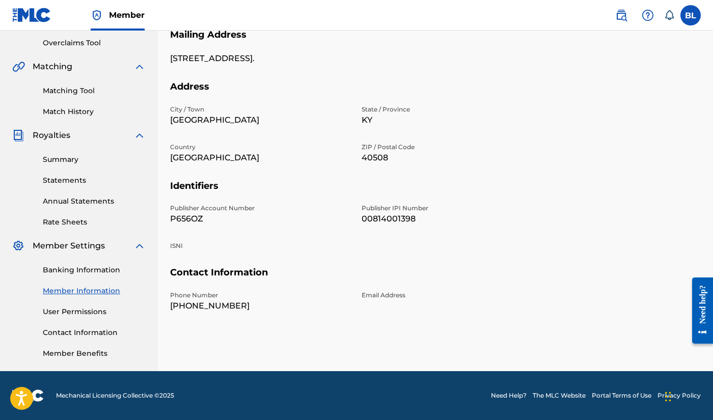
scroll to position [211, 0]
click at [75, 354] on link "Member Benefits" at bounding box center [94, 354] width 103 height 11
